Goal: Find contact information: Find contact information

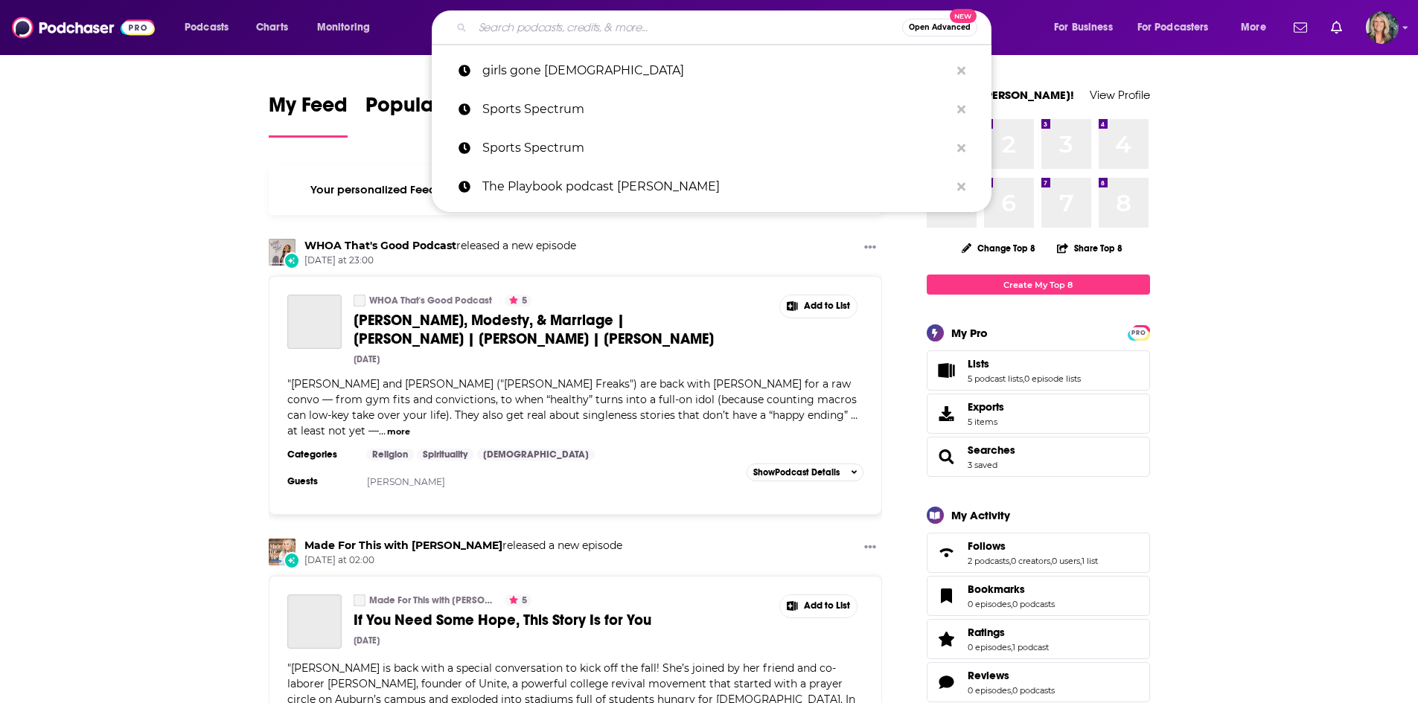
click at [546, 36] on input "Search podcasts, credits, & more..." at bounding box center [687, 28] width 429 height 24
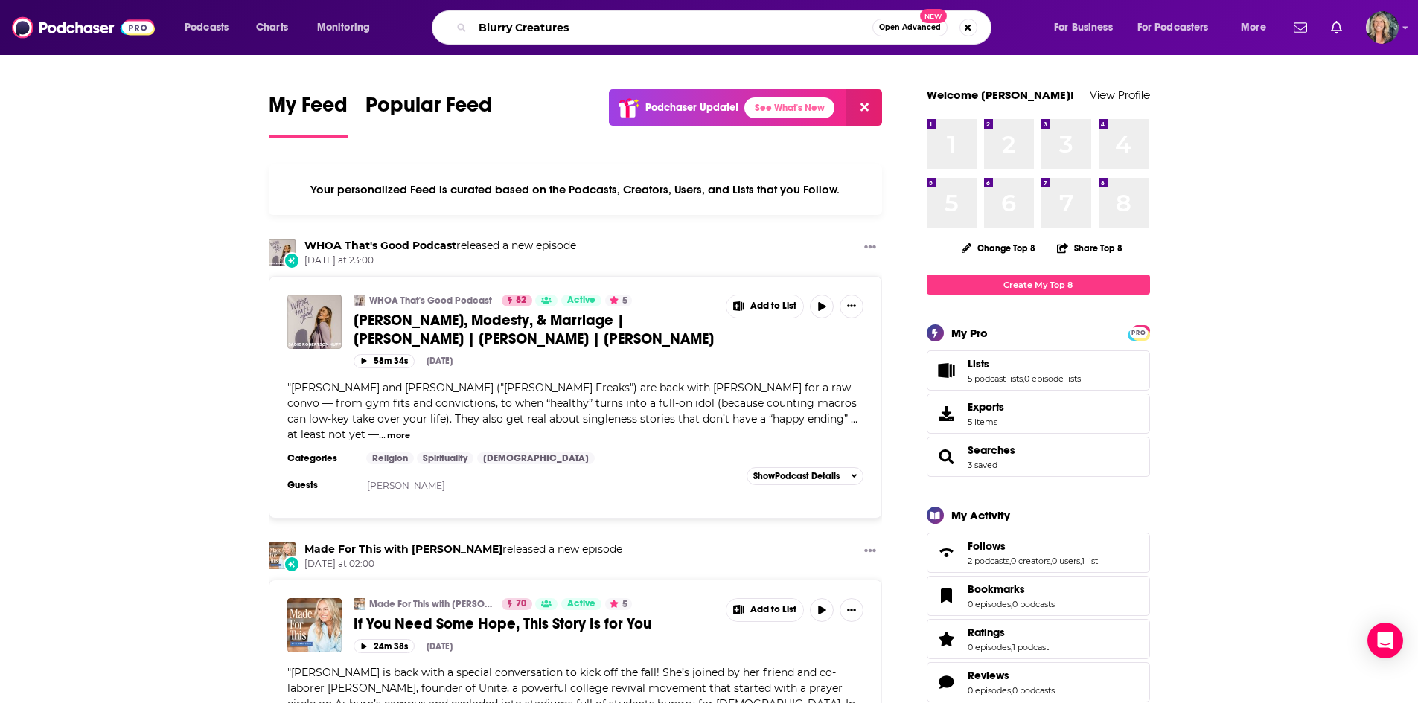
type input "Blurry Creatures"
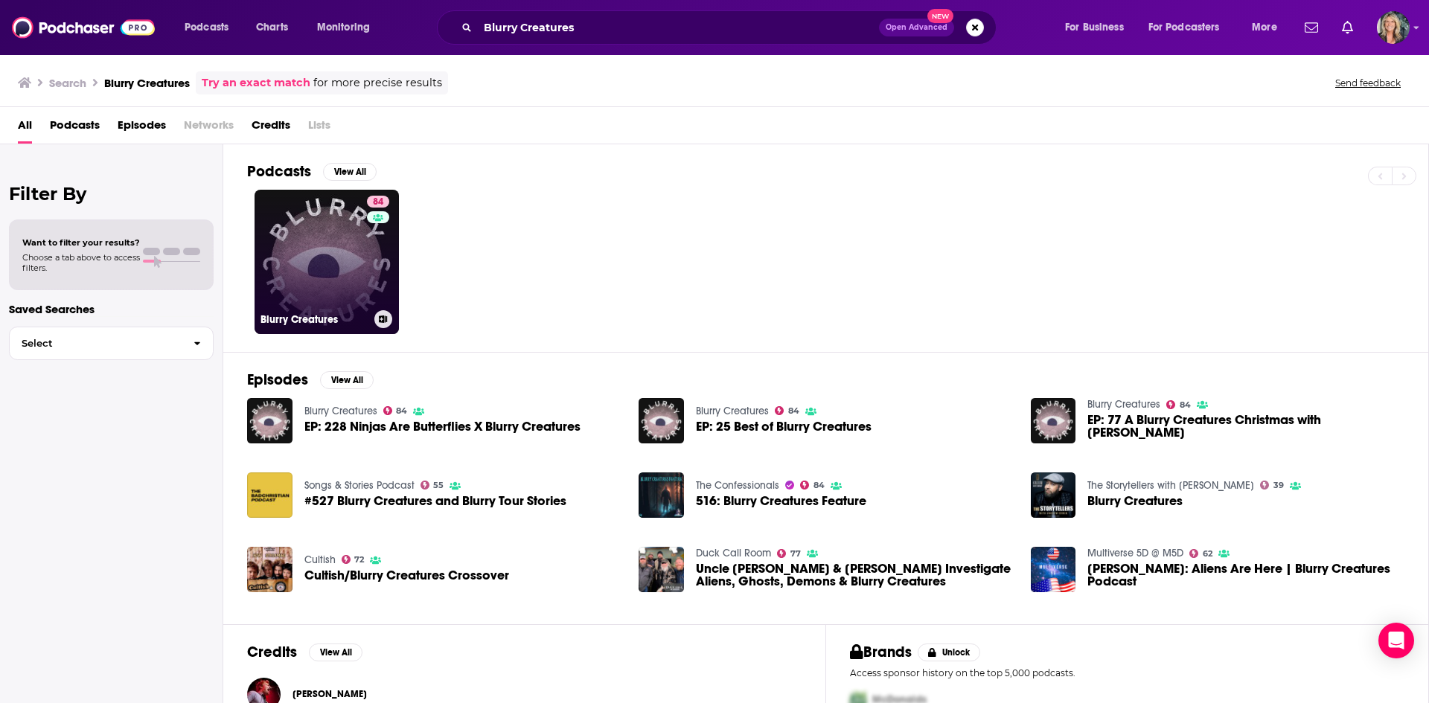
click at [345, 274] on link "84 Blurry Creatures" at bounding box center [327, 262] width 144 height 144
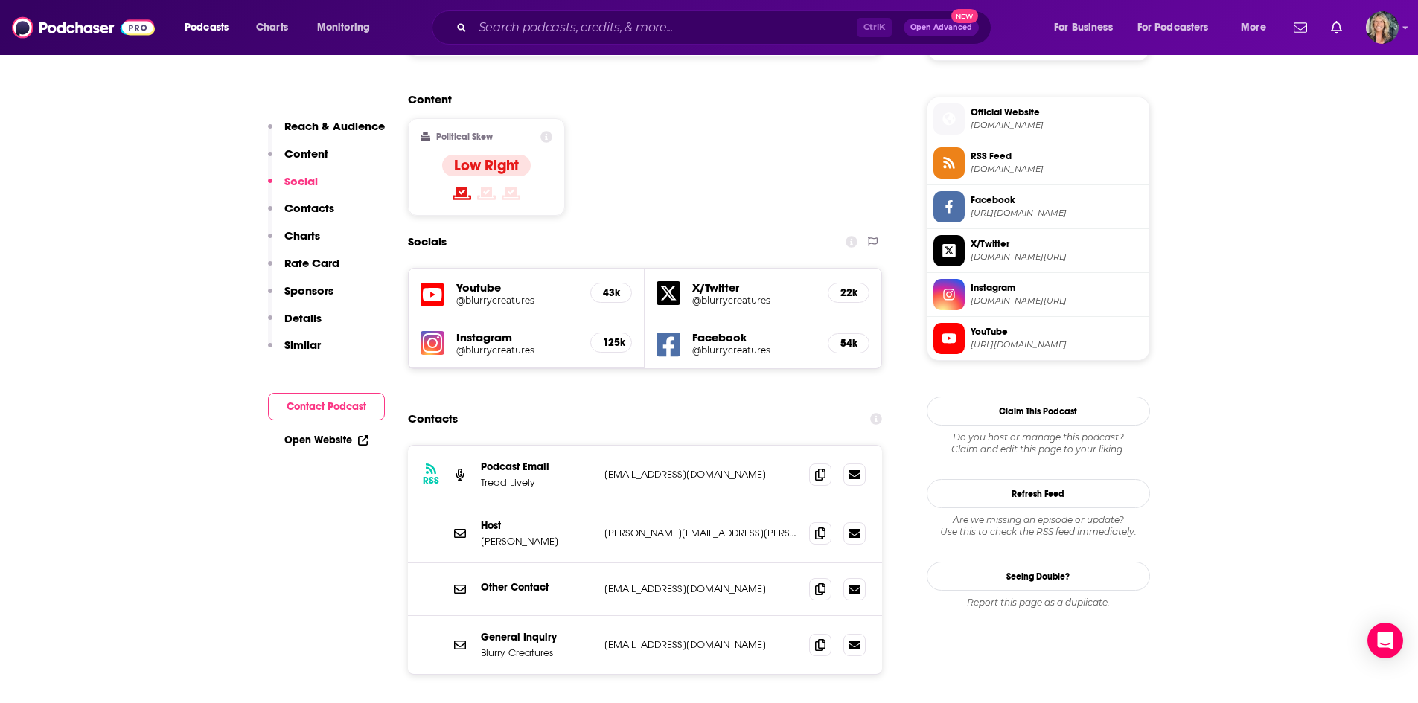
scroll to position [1191, 0]
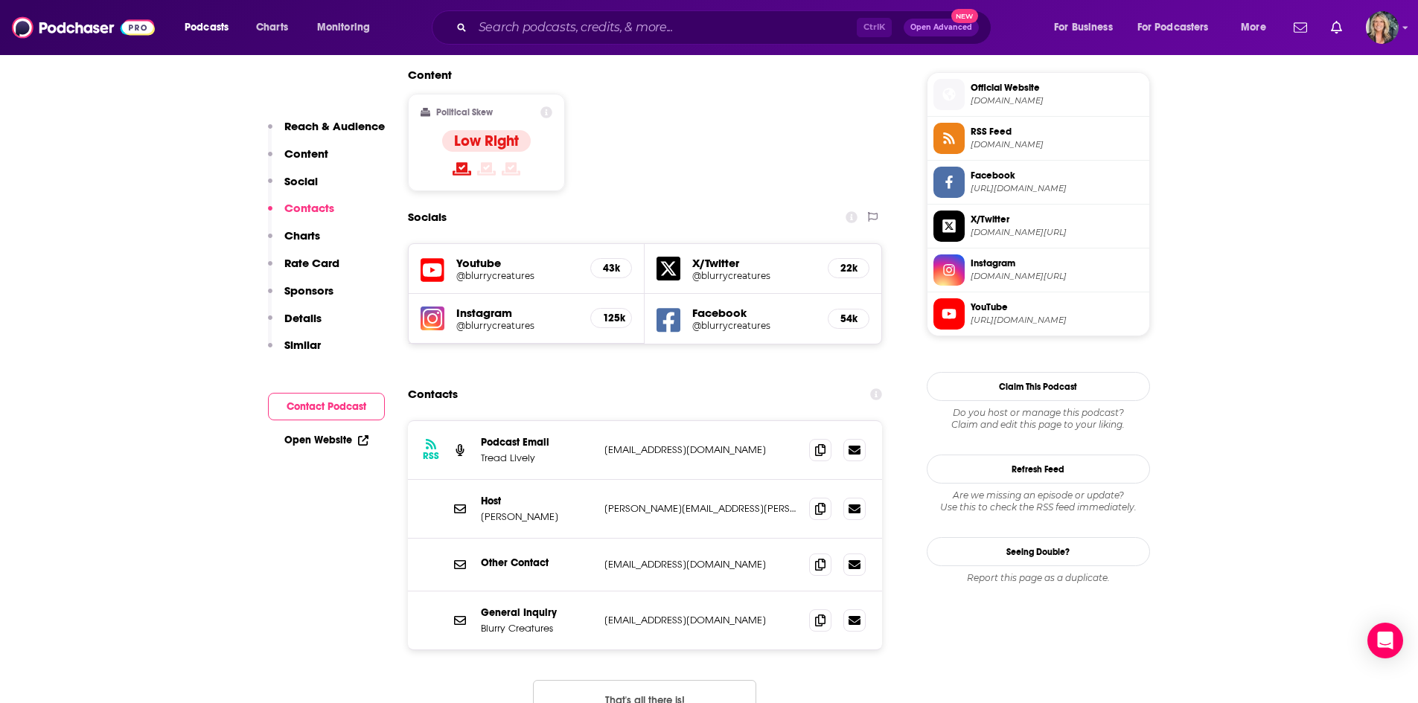
click at [835, 569] on div "RSS Podcast Email Tread Lively [EMAIL_ADDRESS][DOMAIN_NAME] [EMAIL_ADDRESS][DOM…" at bounding box center [645, 582] width 475 height 324
click at [826, 497] on span at bounding box center [820, 508] width 22 height 22
click at [833, 610] on div at bounding box center [837, 621] width 57 height 22
click at [817, 614] on icon at bounding box center [820, 620] width 10 height 12
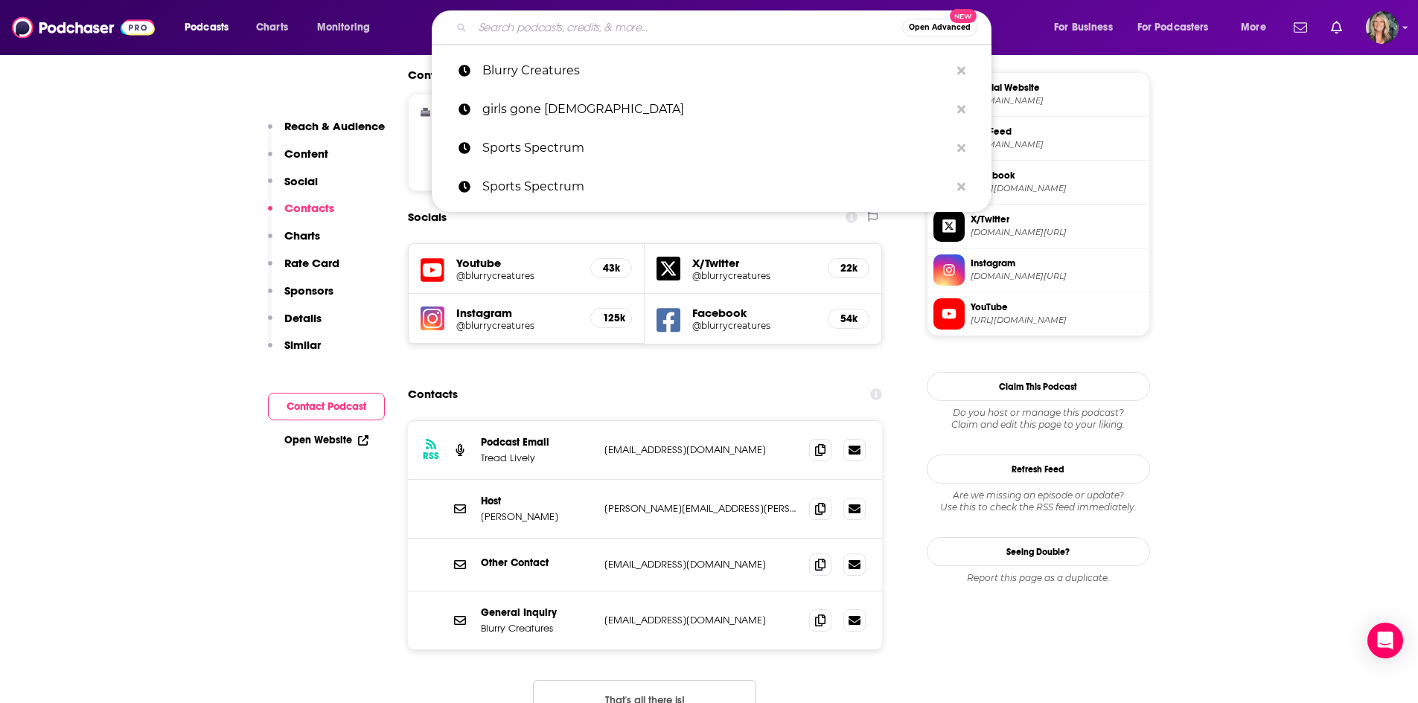
click at [560, 24] on input "Search podcasts, credits, & more..." at bounding box center [687, 28] width 429 height 24
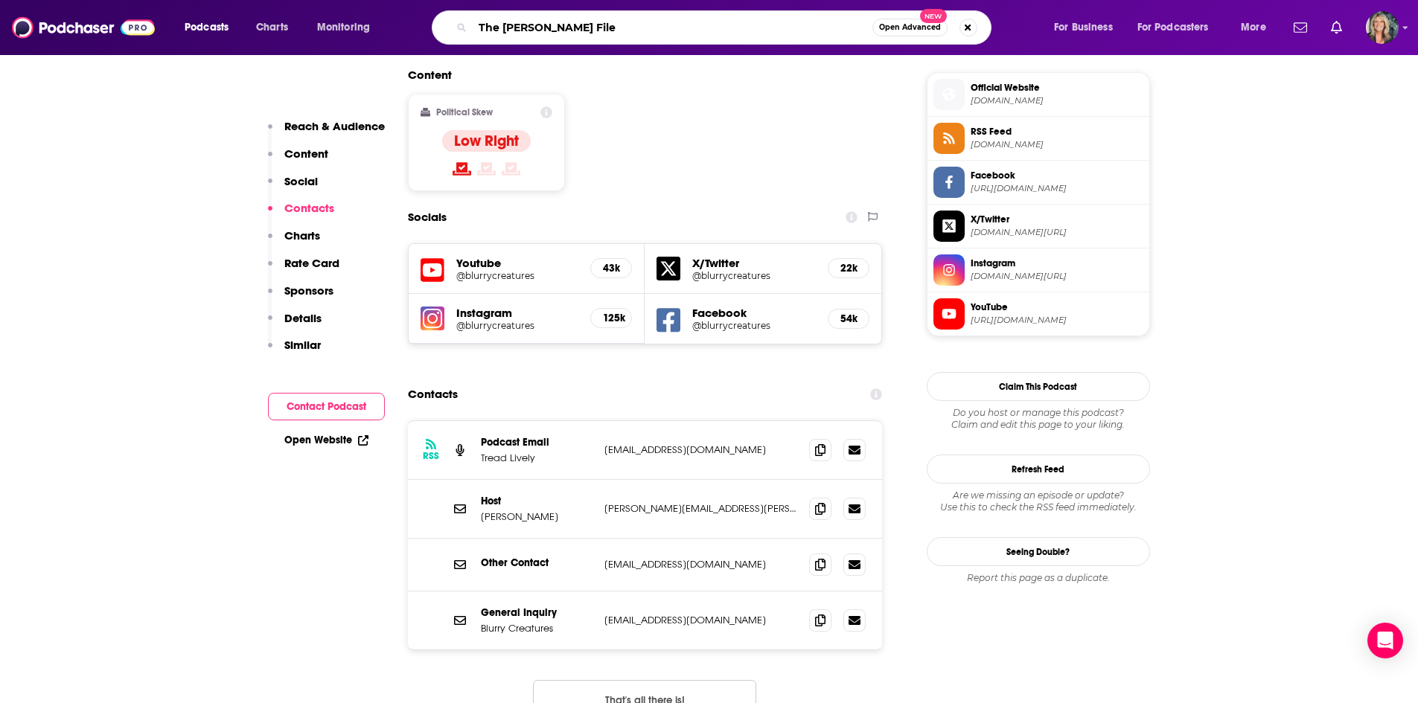
type input "The [PERSON_NAME] Files"
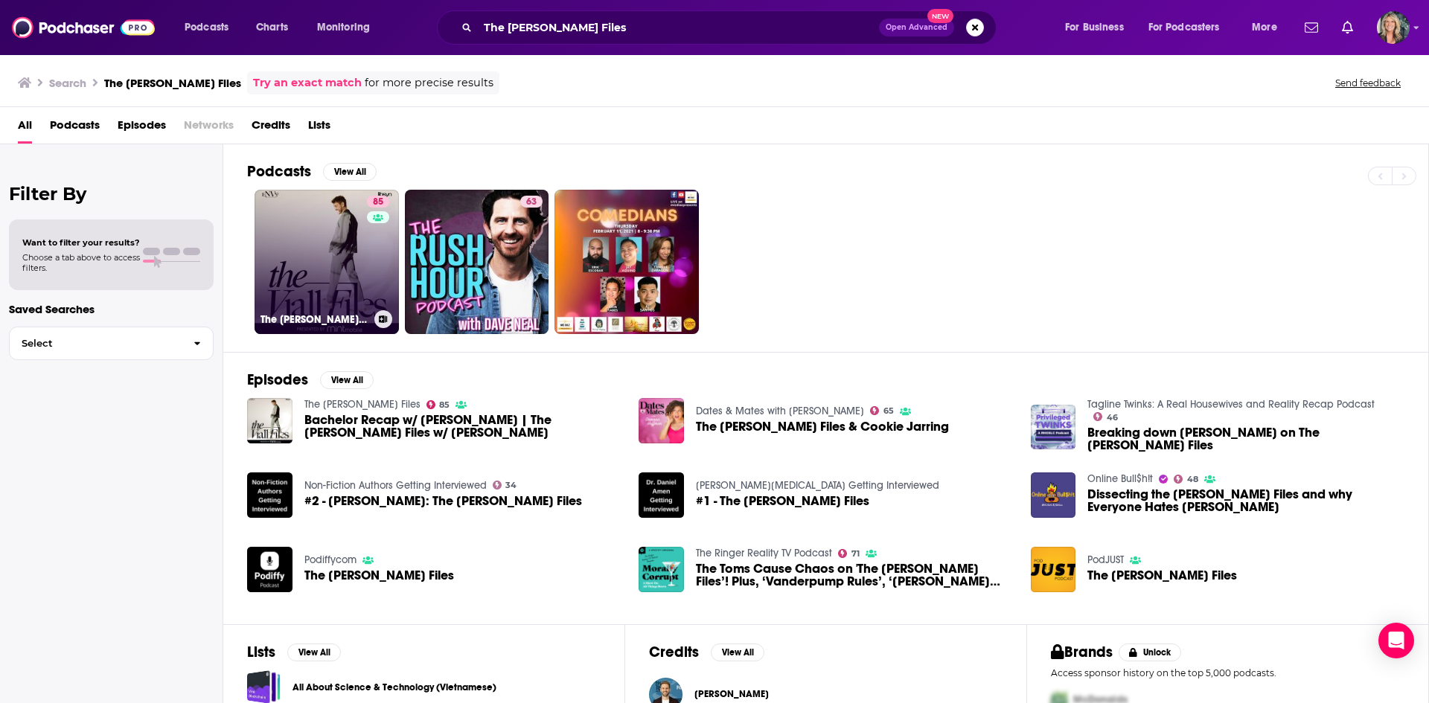
click at [315, 239] on link "85 The [PERSON_NAME] Files" at bounding box center [327, 262] width 144 height 144
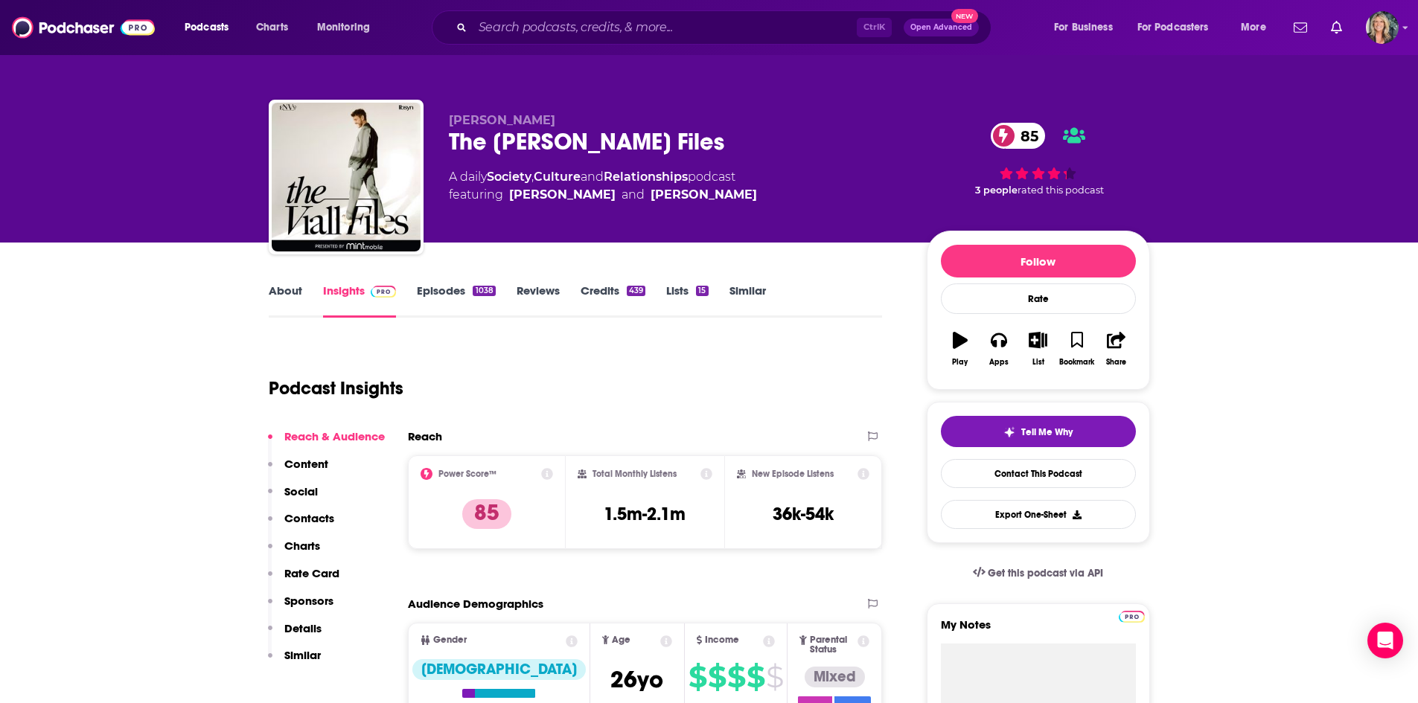
click at [870, 302] on div "About Insights Episodes 1038 Reviews Credits 439 Lists 15 Similar" at bounding box center [576, 299] width 614 height 36
click at [290, 288] on link "About" at bounding box center [285, 301] width 33 height 34
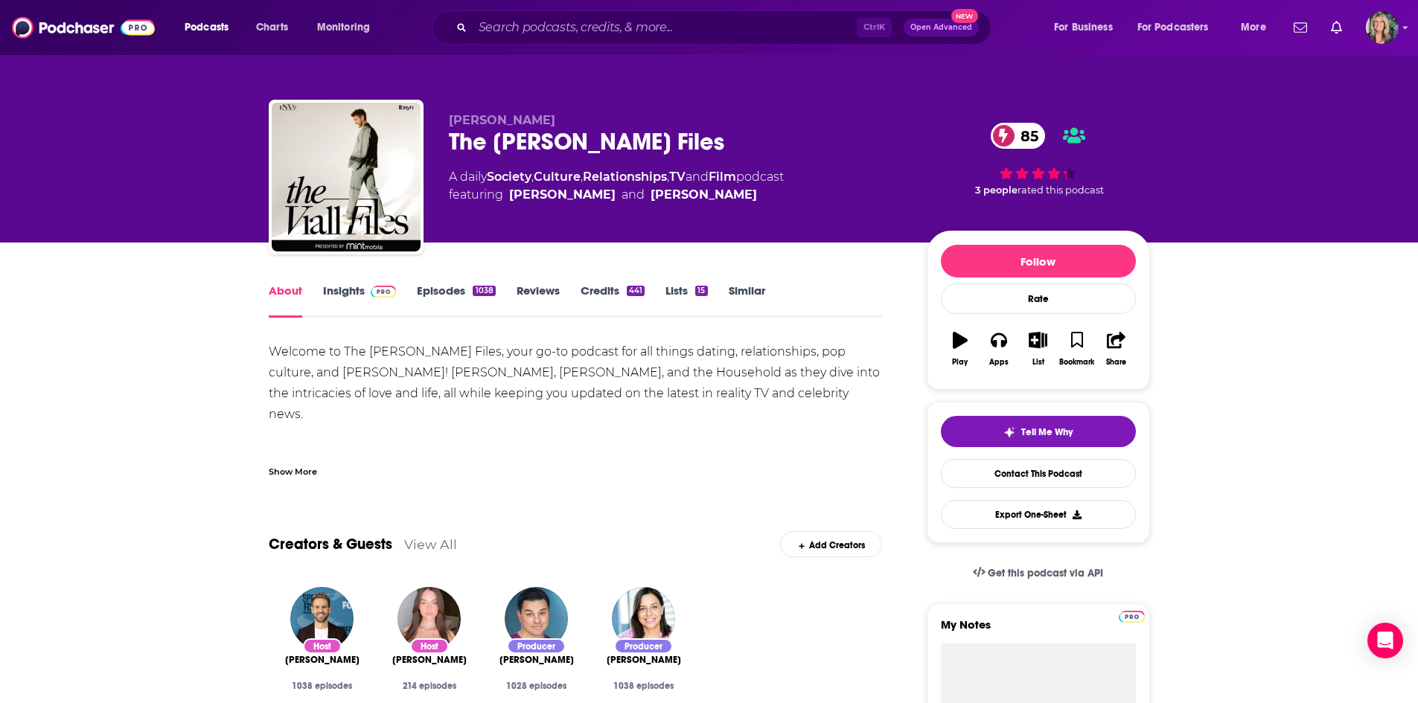
click at [284, 470] on div "Show More" at bounding box center [293, 471] width 48 height 14
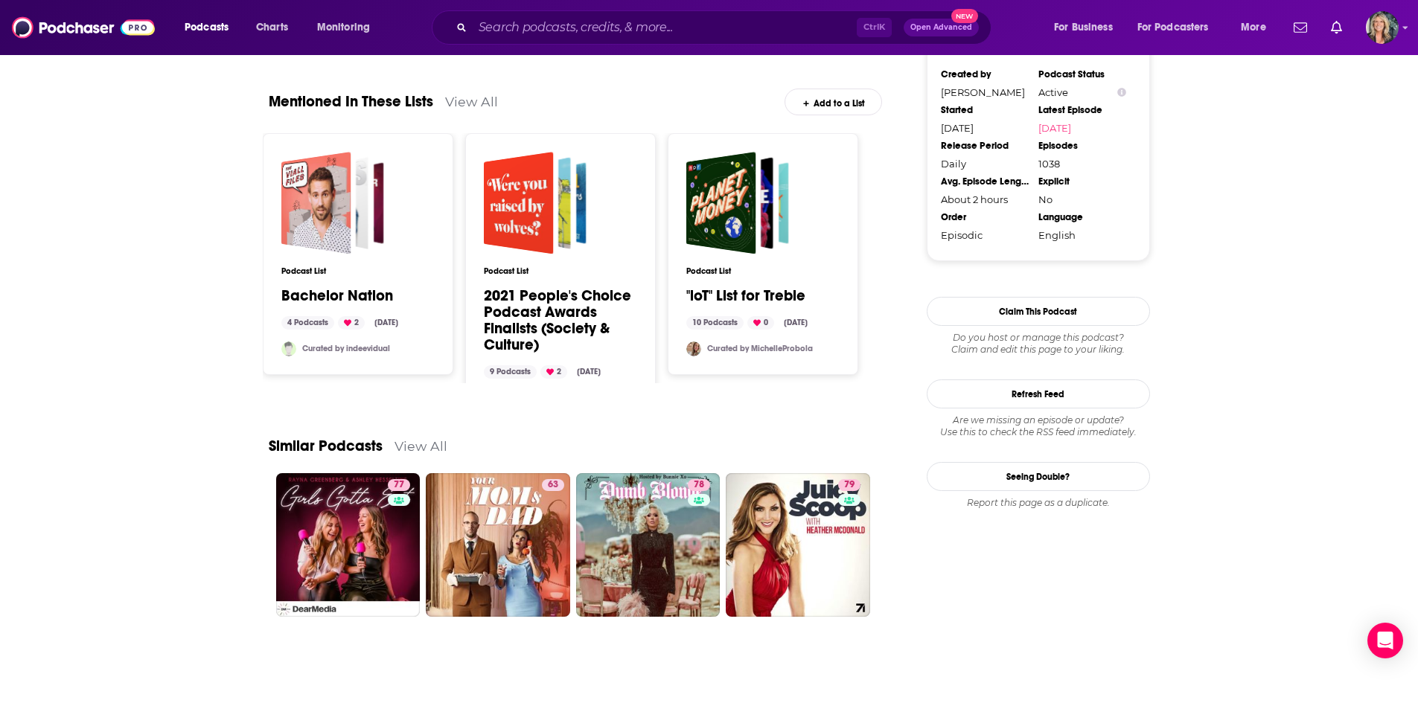
scroll to position [1710, 0]
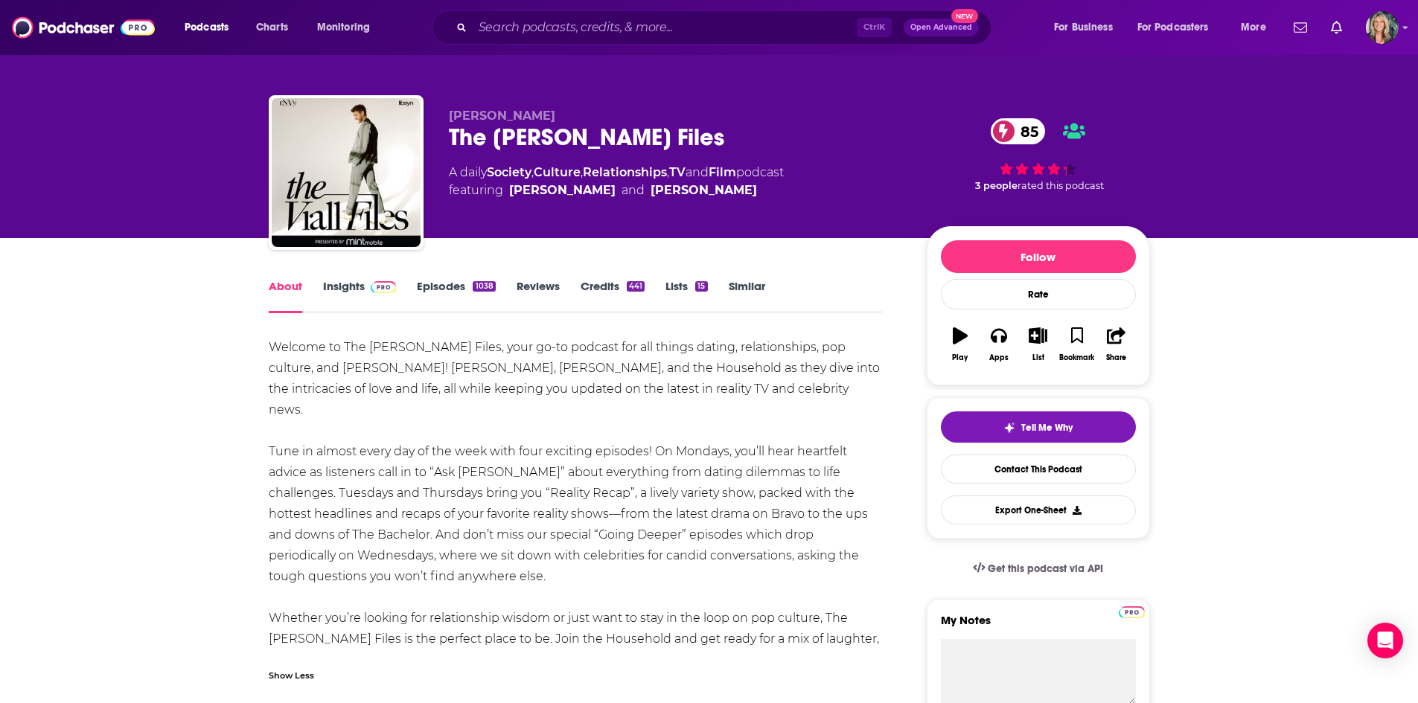
scroll to position [0, 0]
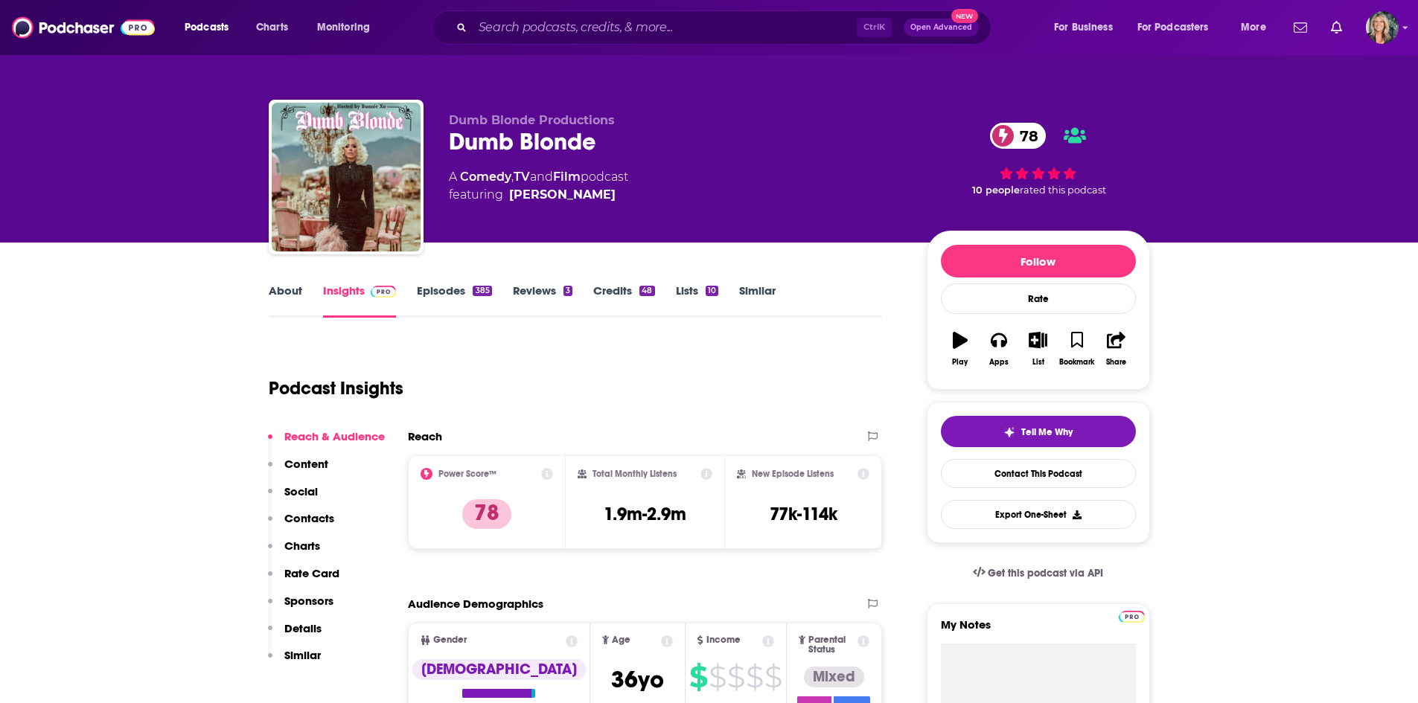
click at [298, 289] on link "About" at bounding box center [285, 301] width 33 height 34
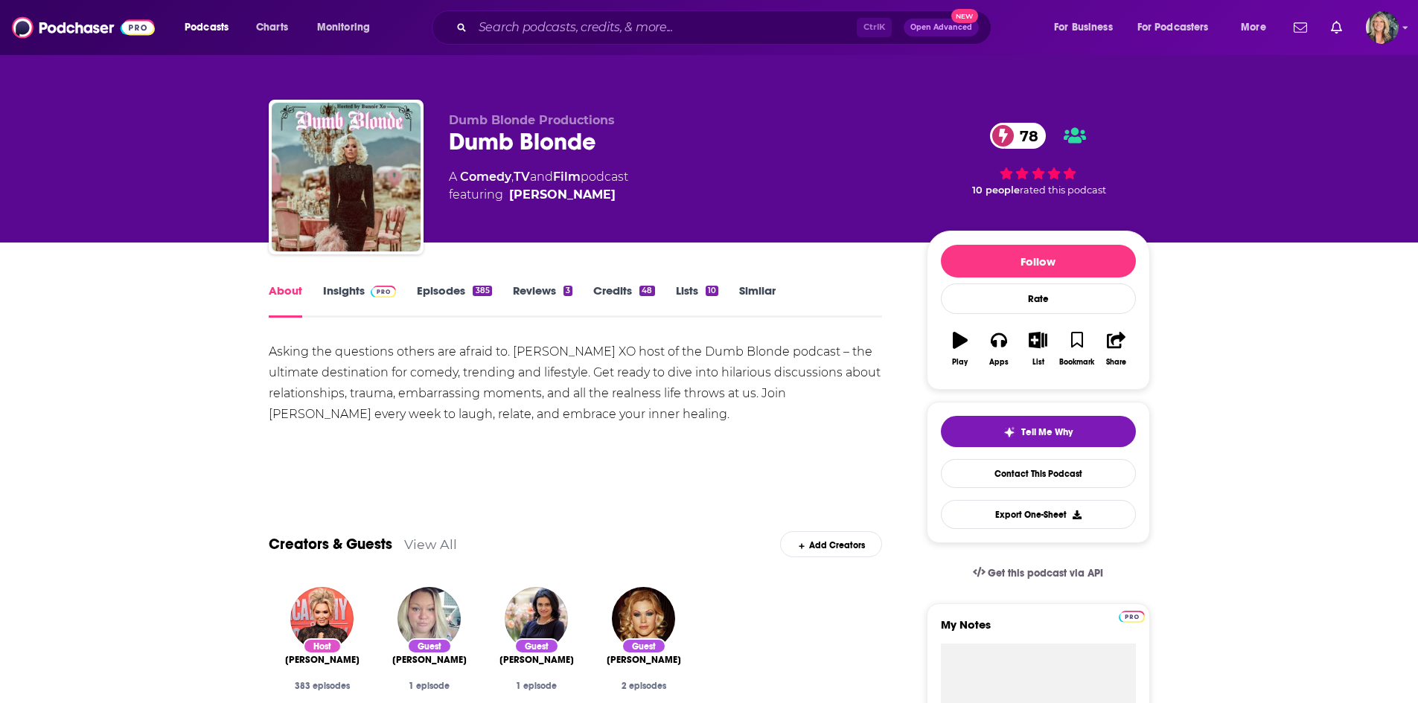
click at [358, 294] on link "Insights" at bounding box center [360, 301] width 74 height 34
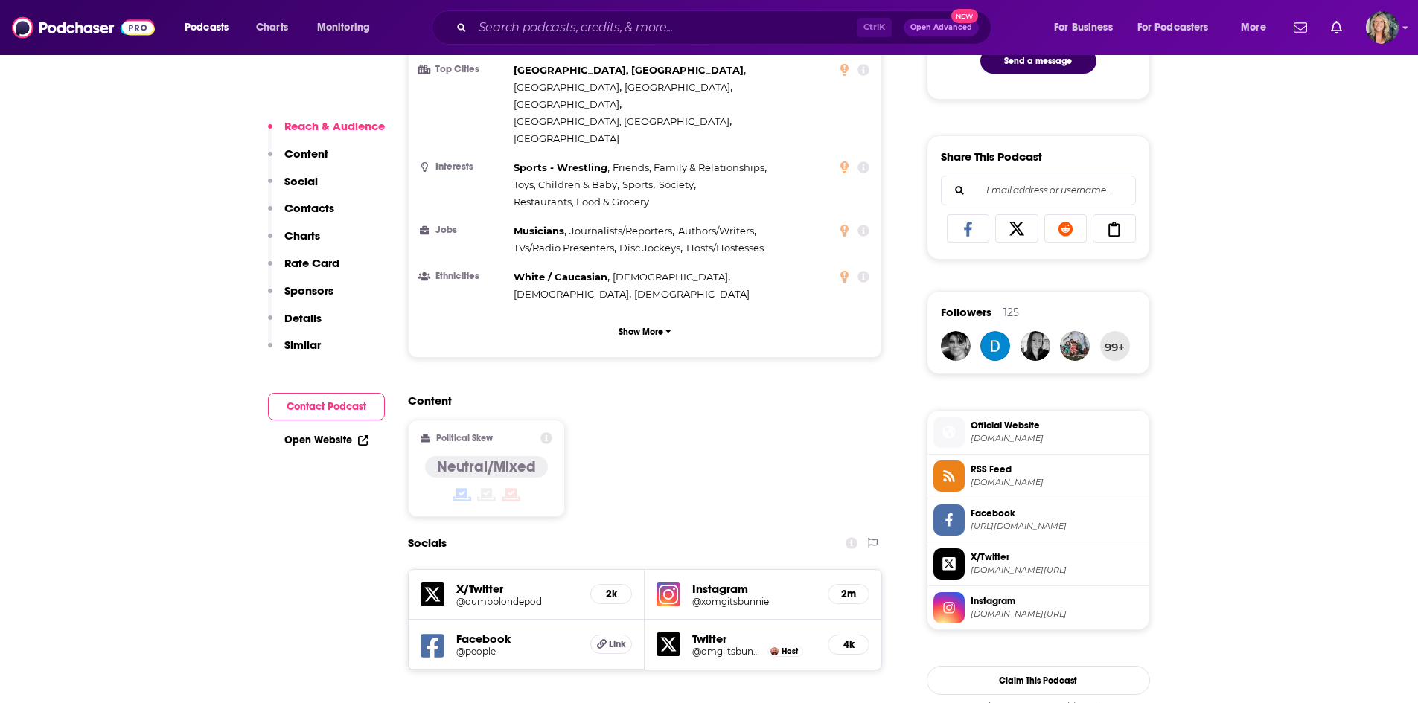
scroll to position [967, 0]
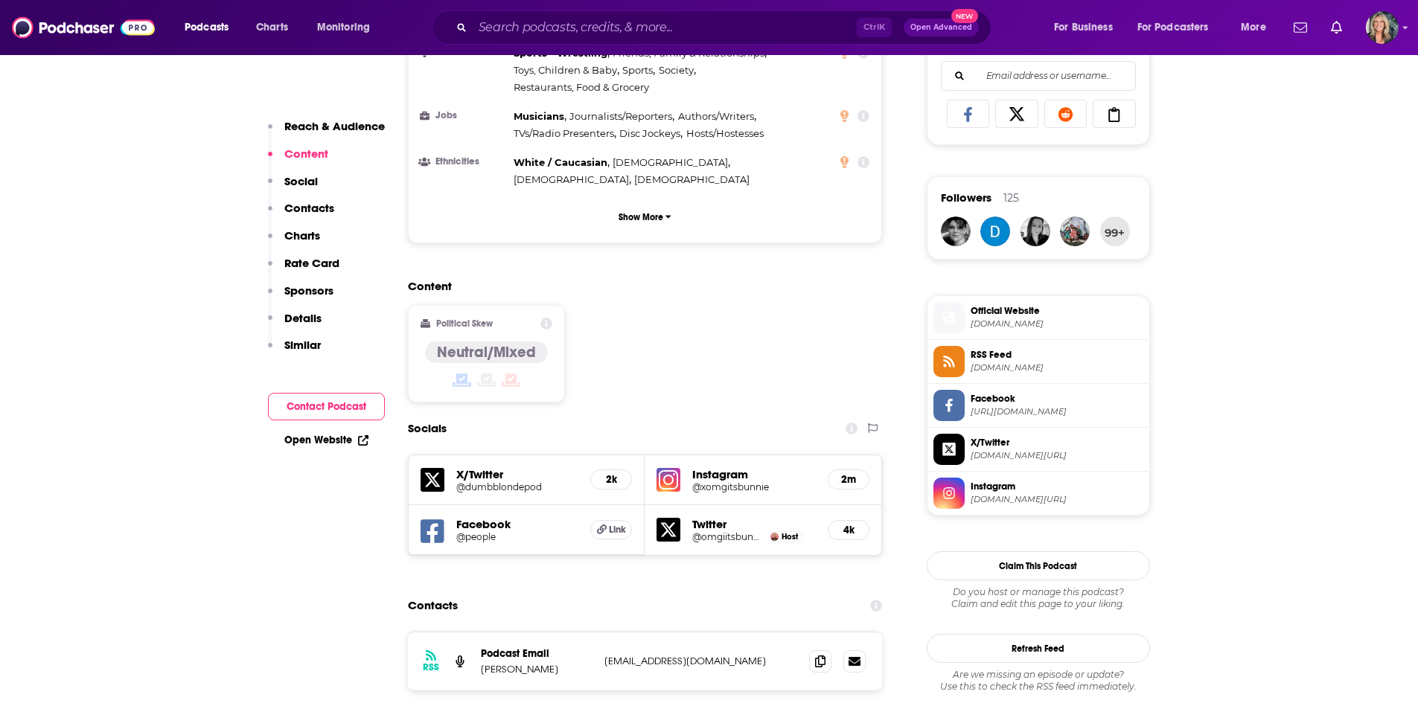
click at [719, 455] on div "Instagram @xomgitsbunnie 2m" at bounding box center [762, 480] width 237 height 50
click at [721, 467] on h5 "Instagram" at bounding box center [754, 474] width 124 height 14
click at [721, 482] on h5 "@xomgitsbunnie" at bounding box center [754, 487] width 124 height 11
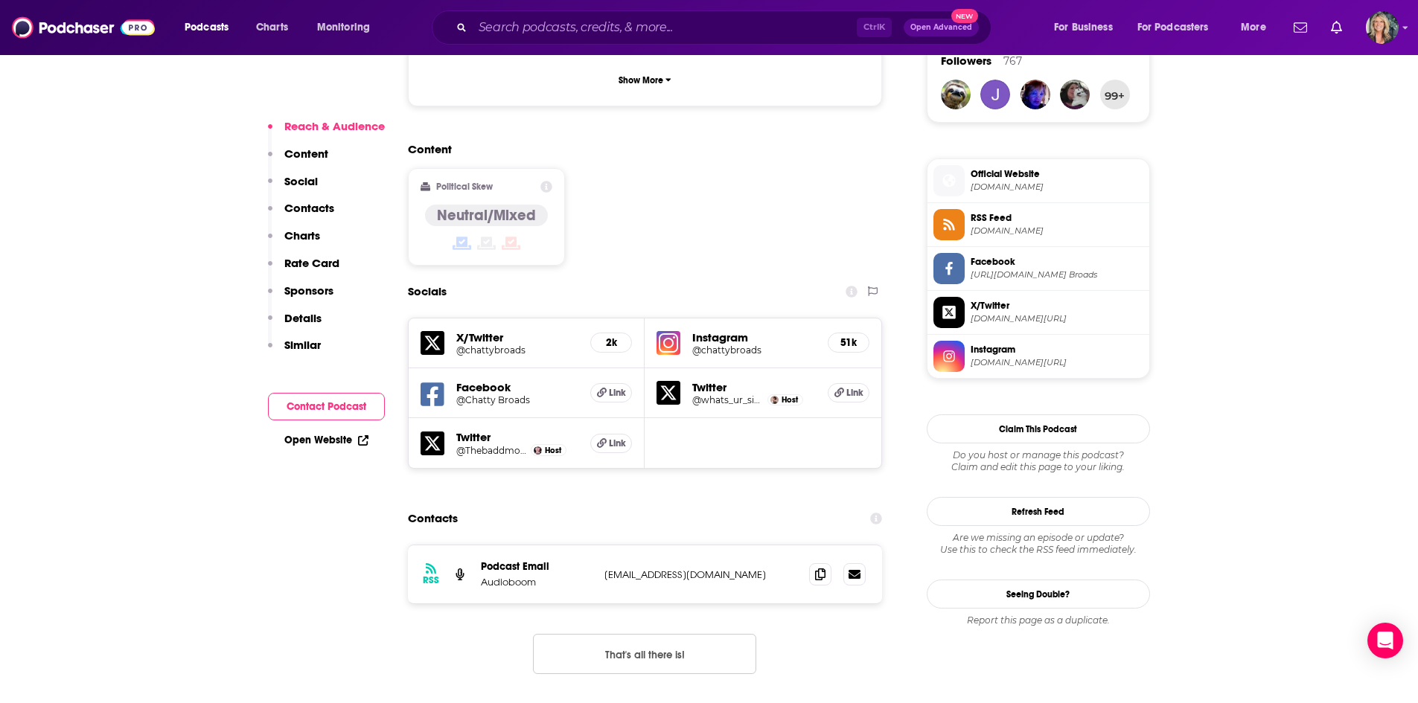
scroll to position [1116, 0]
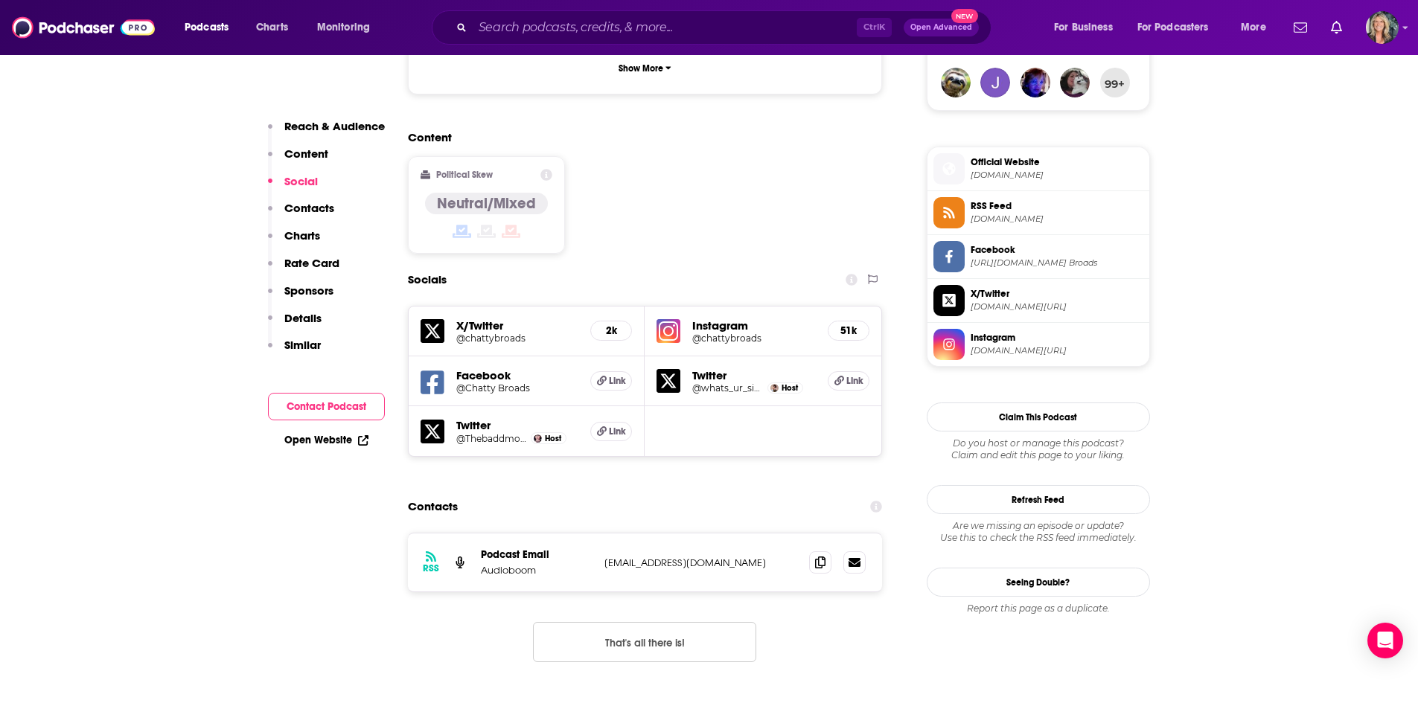
click at [708, 333] on h5 "@chattybroads" at bounding box center [754, 338] width 124 height 11
